Goal: Find specific page/section: Find specific page/section

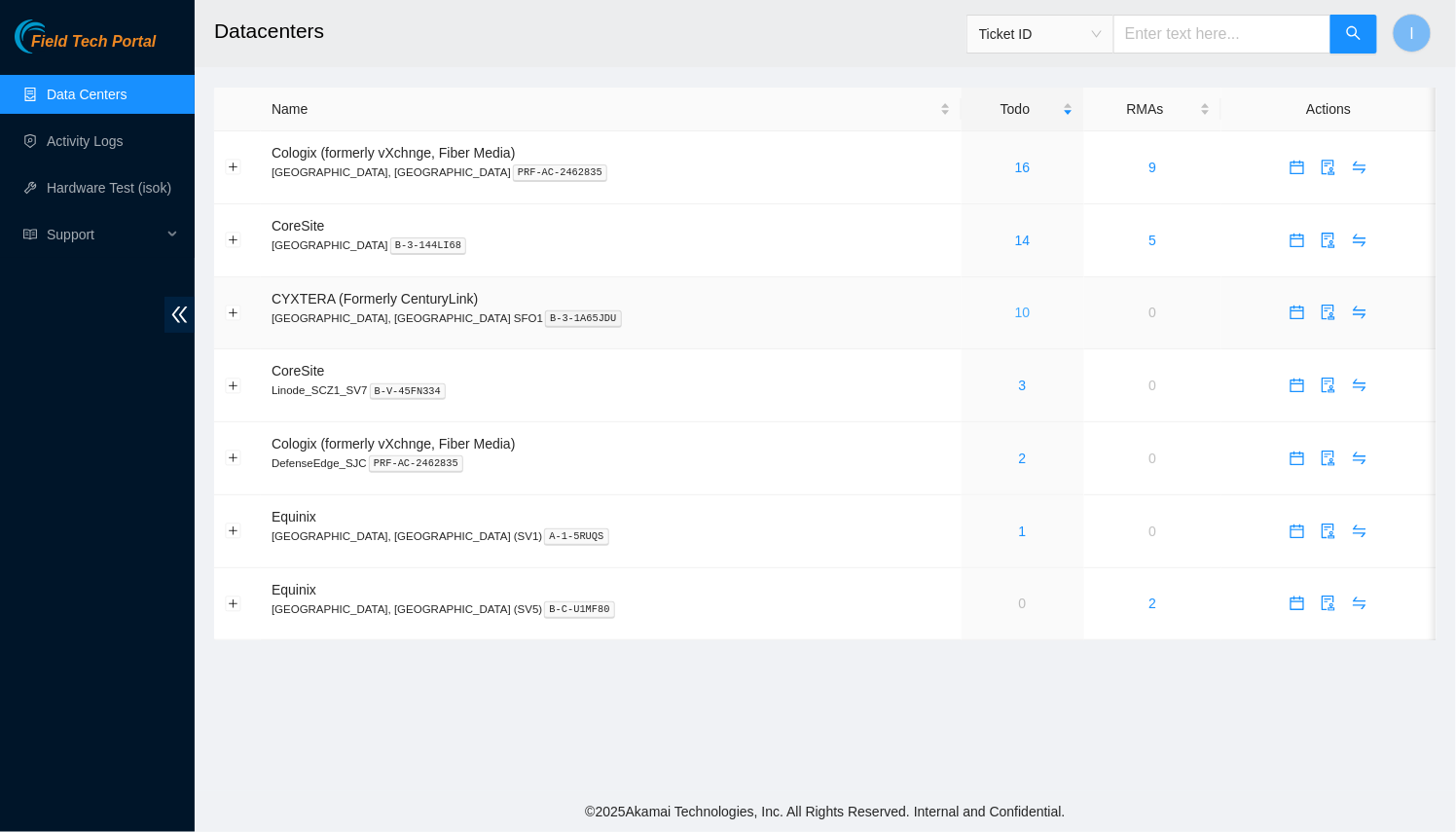
click at [1015, 307] on link "10" at bounding box center [1022, 312] width 16 height 16
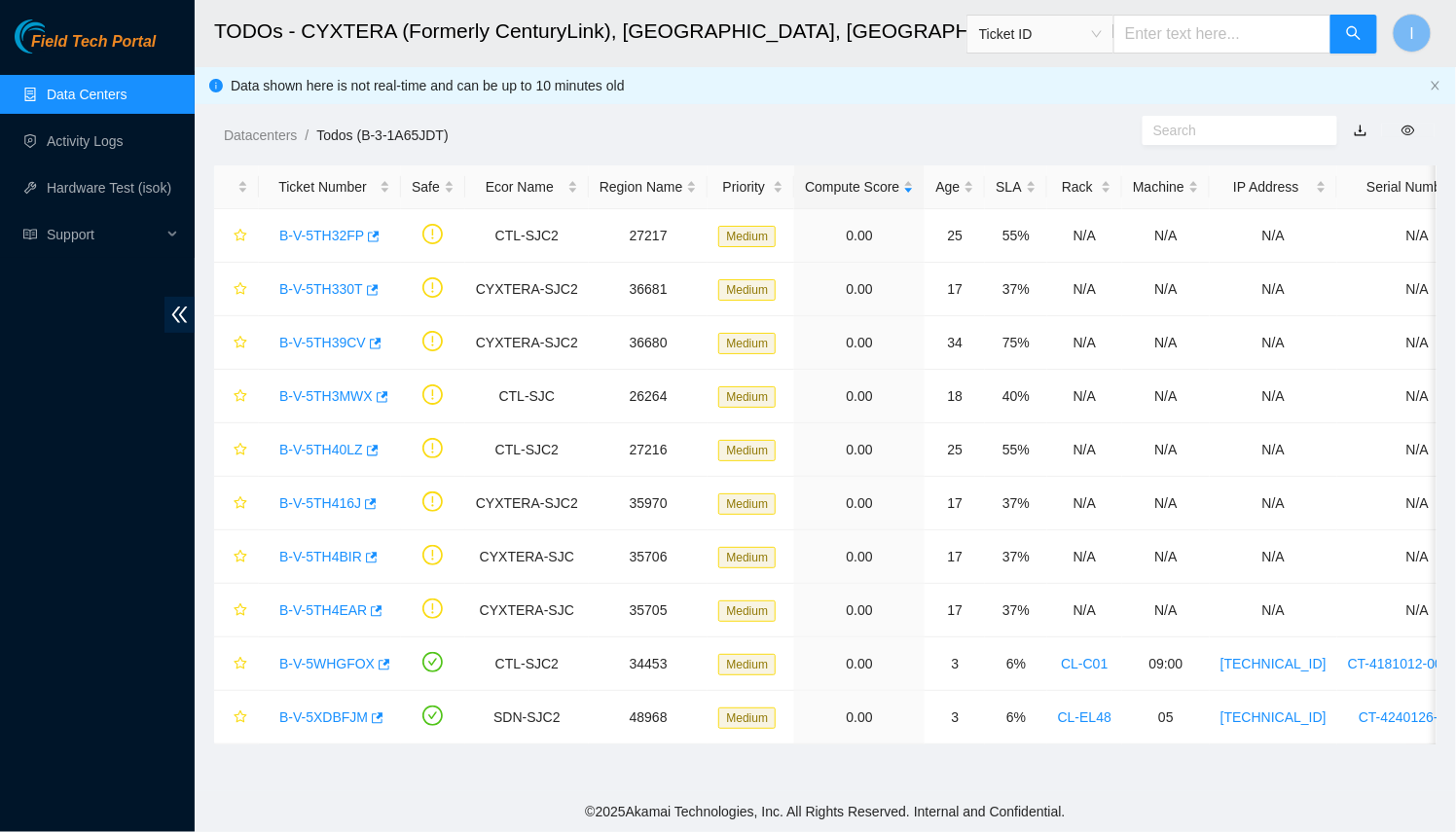
click at [83, 102] on link "Data Centers" at bounding box center [87, 95] width 80 height 16
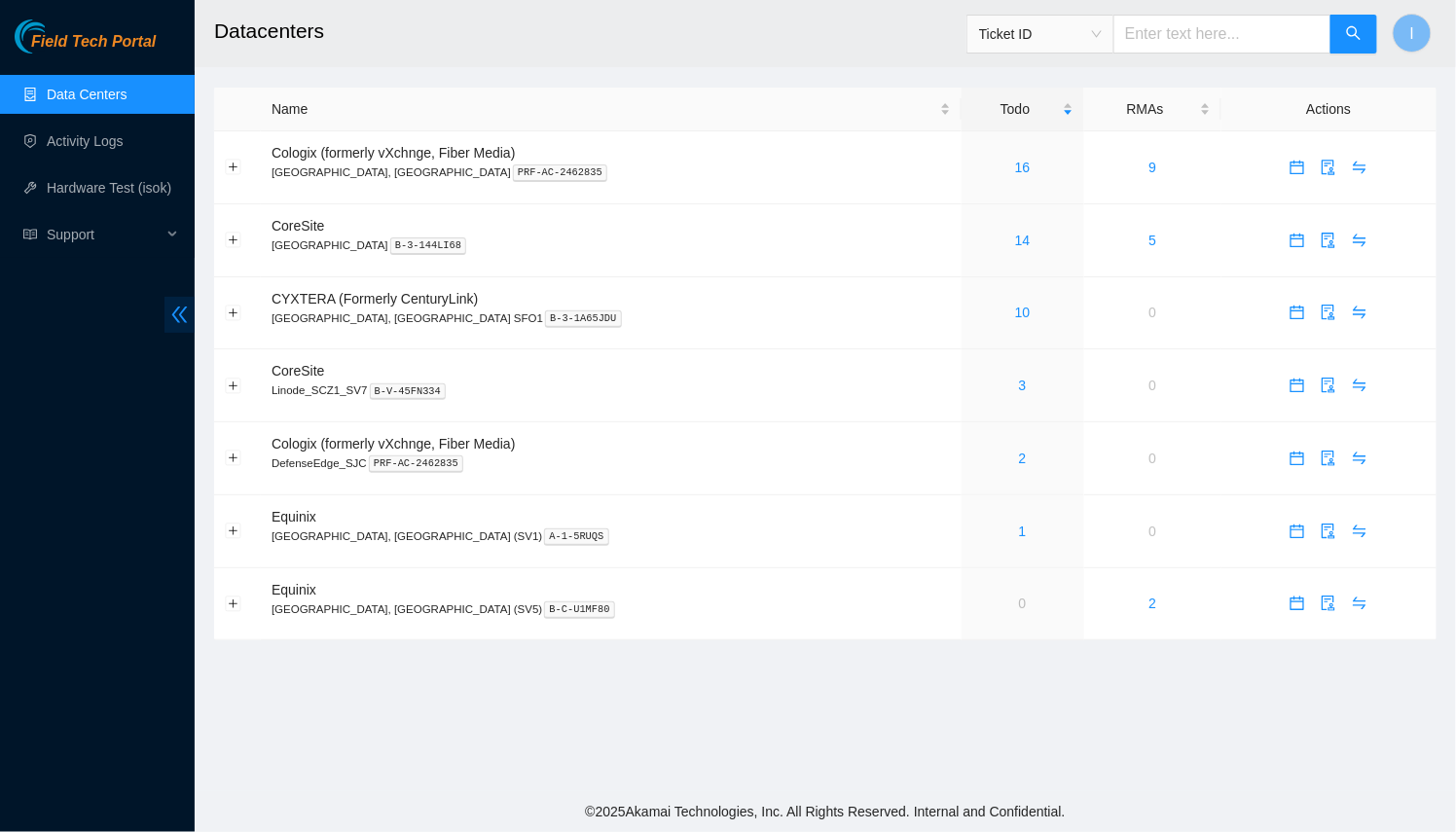
click at [179, 321] on icon "double-left" at bounding box center [179, 314] width 20 height 20
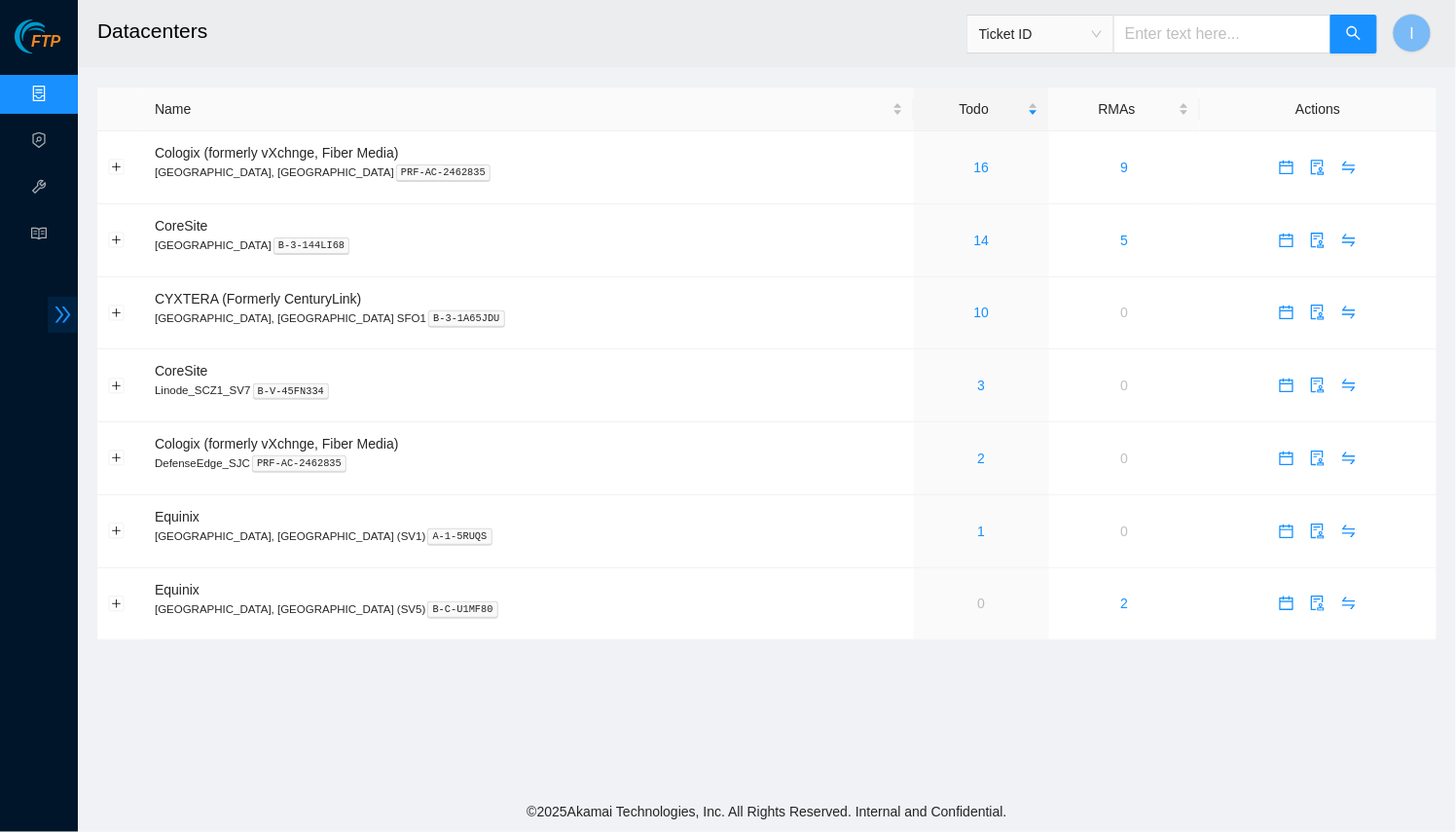
click at [60, 306] on icon "double-right" at bounding box center [62, 314] width 20 height 20
